Goal: Task Accomplishment & Management: Use online tool/utility

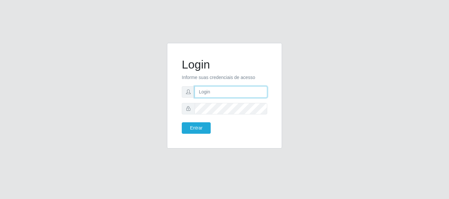
click at [206, 94] on input "text" at bounding box center [231, 92] width 73 height 12
type input "[EMAIL_ADDRESS][PERSON_NAME][DOMAIN_NAME]"
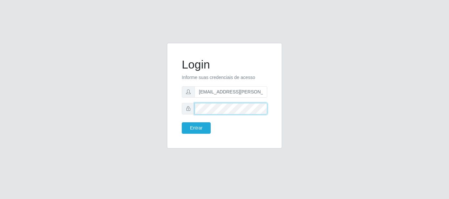
click at [182, 123] on button "Entrar" at bounding box center [196, 129] width 29 height 12
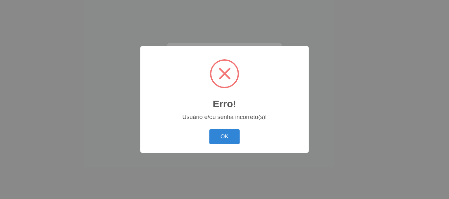
click at [213, 150] on div "Erro! × Usuário e/ou senha incorreto(s)! OK Cancel" at bounding box center [224, 99] width 168 height 106
click at [220, 131] on button "OK" at bounding box center [224, 136] width 31 height 15
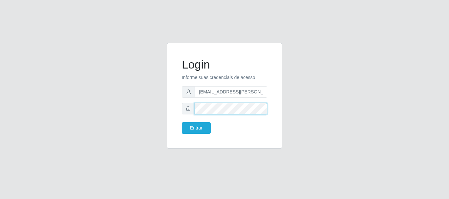
click at [182, 123] on button "Entrar" at bounding box center [196, 129] width 29 height 12
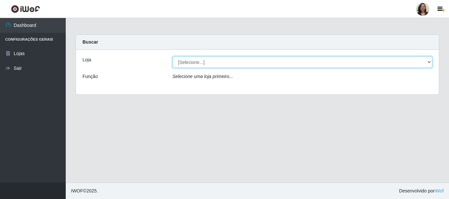
click at [430, 63] on select "[Selecione...] SuperFácil Atacado - Rodoviária" at bounding box center [303, 63] width 260 height 12
select select "400"
click at [173, 57] on select "[Selecione...] SuperFácil Atacado - Rodoviária" at bounding box center [303, 63] width 260 height 12
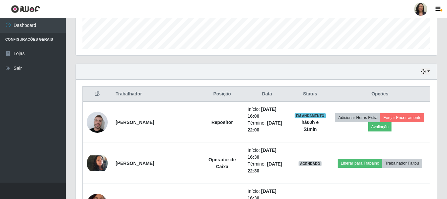
scroll to position [186, 0]
click at [423, 71] on icon "button" at bounding box center [424, 72] width 5 height 5
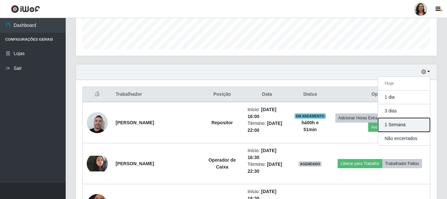
click at [396, 123] on button "1 Semana" at bounding box center [404, 125] width 52 height 14
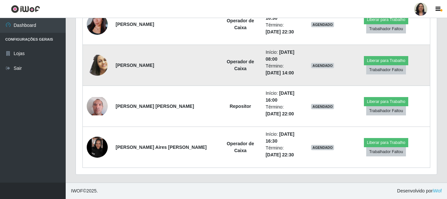
scroll to position [3119, 0]
